Goal: Task Accomplishment & Management: Complete application form

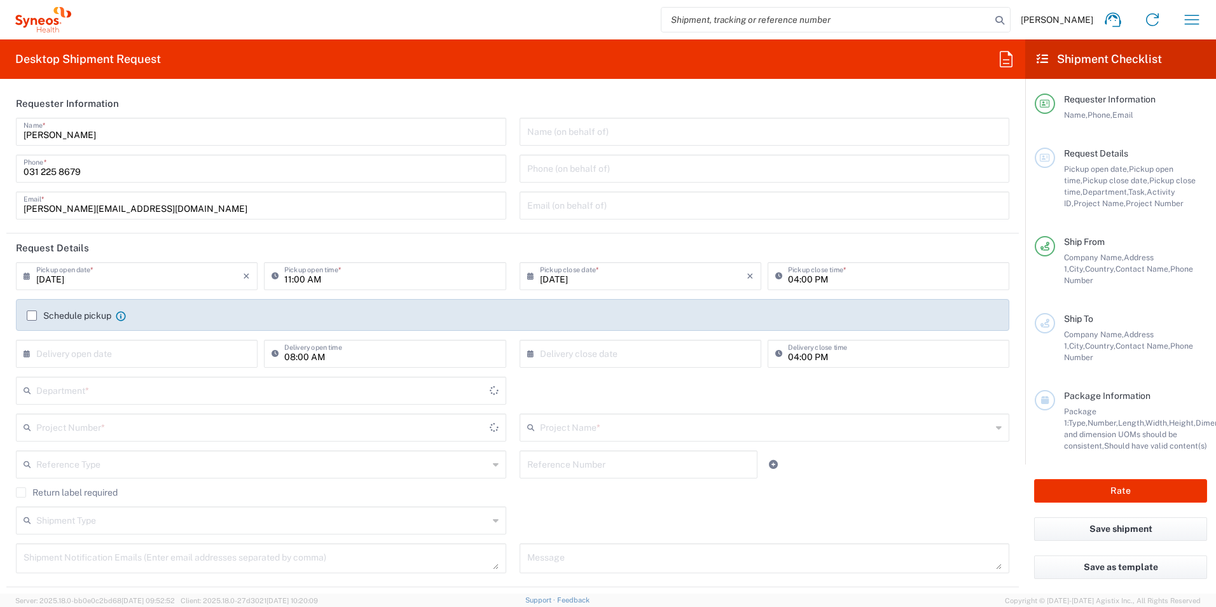
type input "[GEOGRAPHIC_DATA]"
type input "8350"
type input "[GEOGRAPHIC_DATA]"
type input "Syneos Health Romania S.R.L"
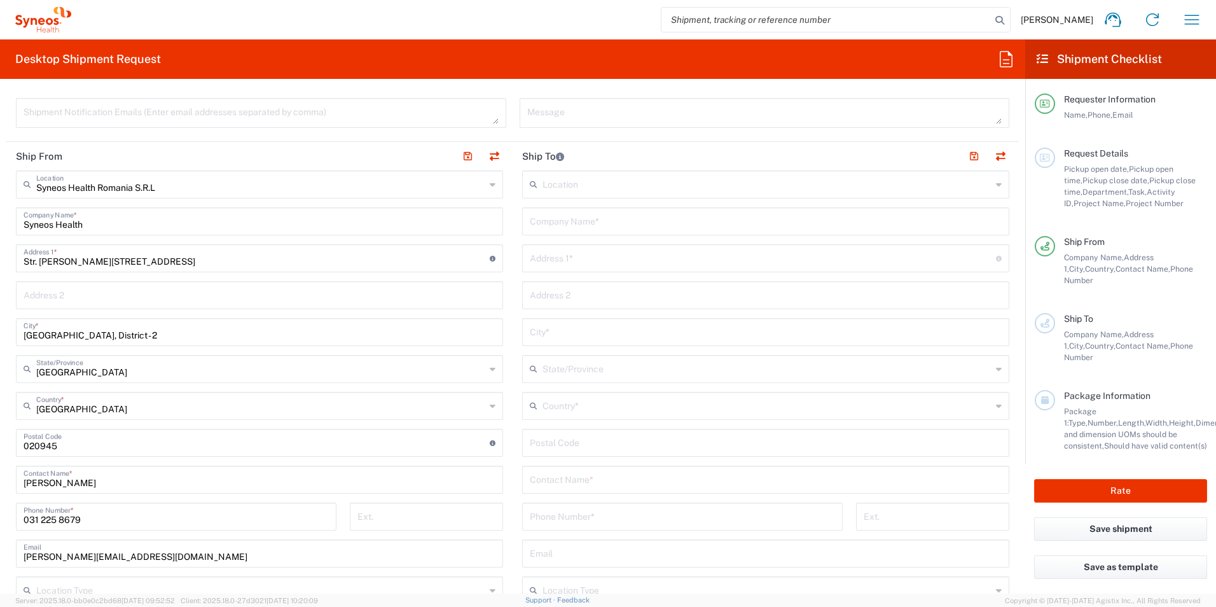
scroll to position [509, 0]
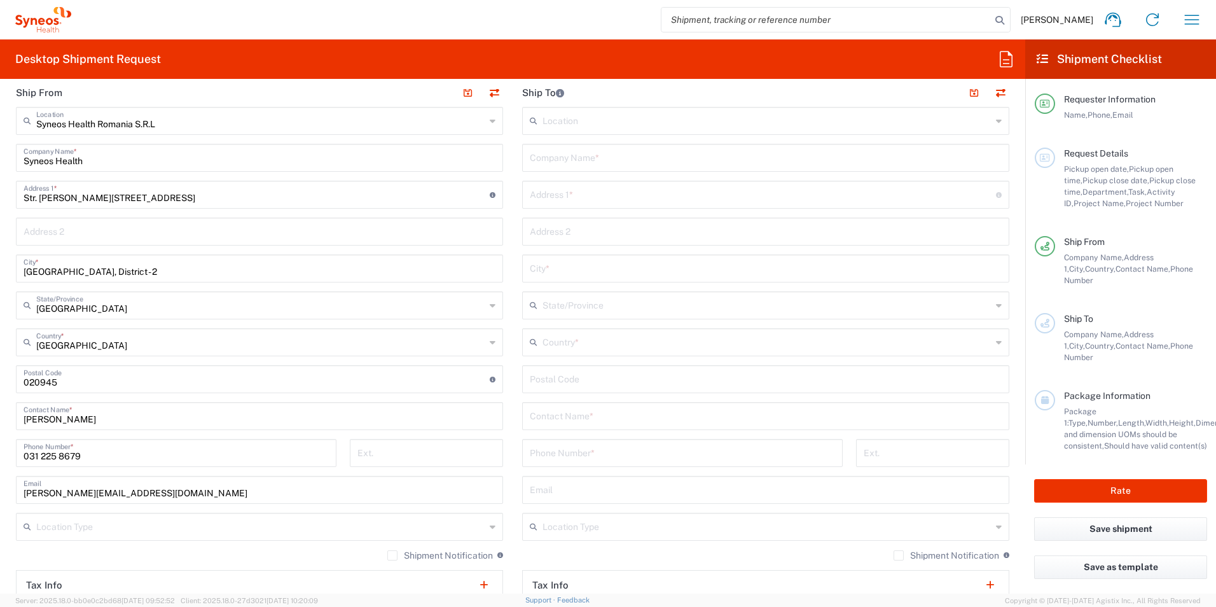
click at [586, 411] on input "text" at bounding box center [766, 415] width 472 height 22
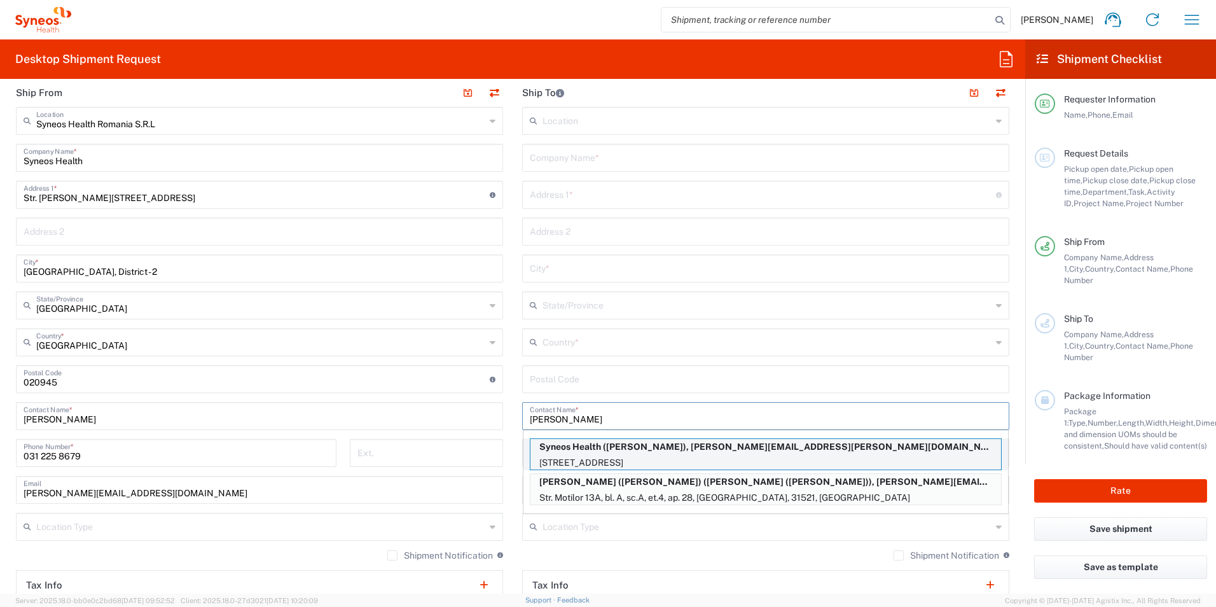
type input "[PERSON_NAME]"
click at [661, 452] on p "Syneos Health ([PERSON_NAME]), [PERSON_NAME][EMAIL_ADDRESS][PERSON_NAME][DOMAIN…" at bounding box center [765, 447] width 471 height 16
type input "Syneos Health"
type input "[STREET_ADDRESS]"
type input "Bucuresti"
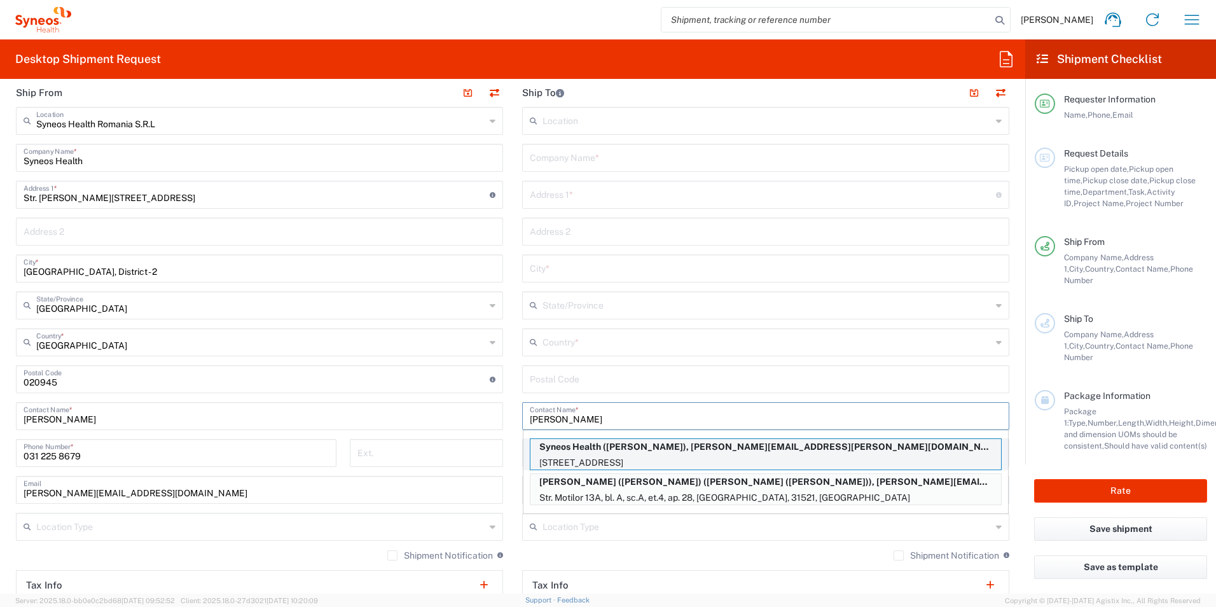
type input "31521"
type input "[PERSON_NAME]"
type input "723670268"
type input "[PERSON_NAME][EMAIL_ADDRESS][PERSON_NAME][DOMAIN_NAME]"
type input "Sender/Shipper"
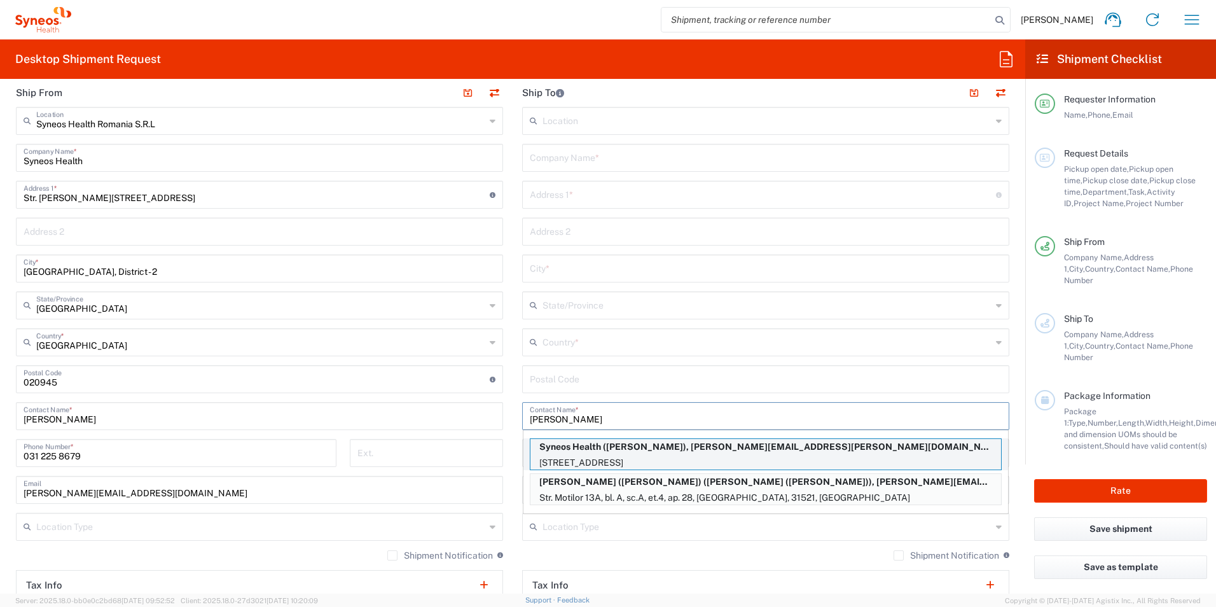
type input "Sender/Shipper"
type input "Delivery Duty Paid"
